Goal: Go to known website: Go to known website

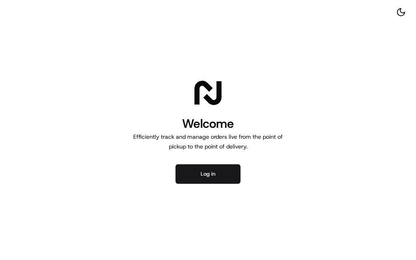
click at [214, 186] on div "Welcome Efficiently track and manage orders live from the point of pickup to th…" at bounding box center [208, 130] width 416 height 260
click at [216, 181] on button "Log in" at bounding box center [207, 173] width 65 height 19
